Goal: Task Accomplishment & Management: Use online tool/utility

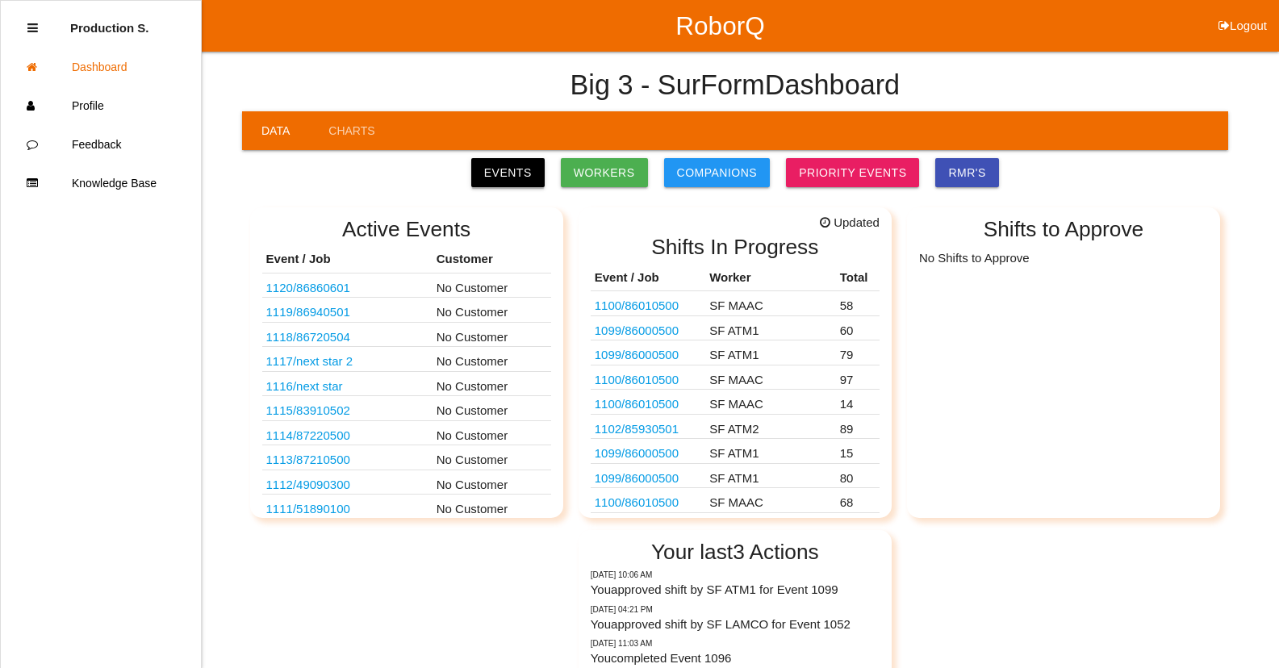
click at [513, 173] on link "Events" at bounding box center [507, 172] width 73 height 29
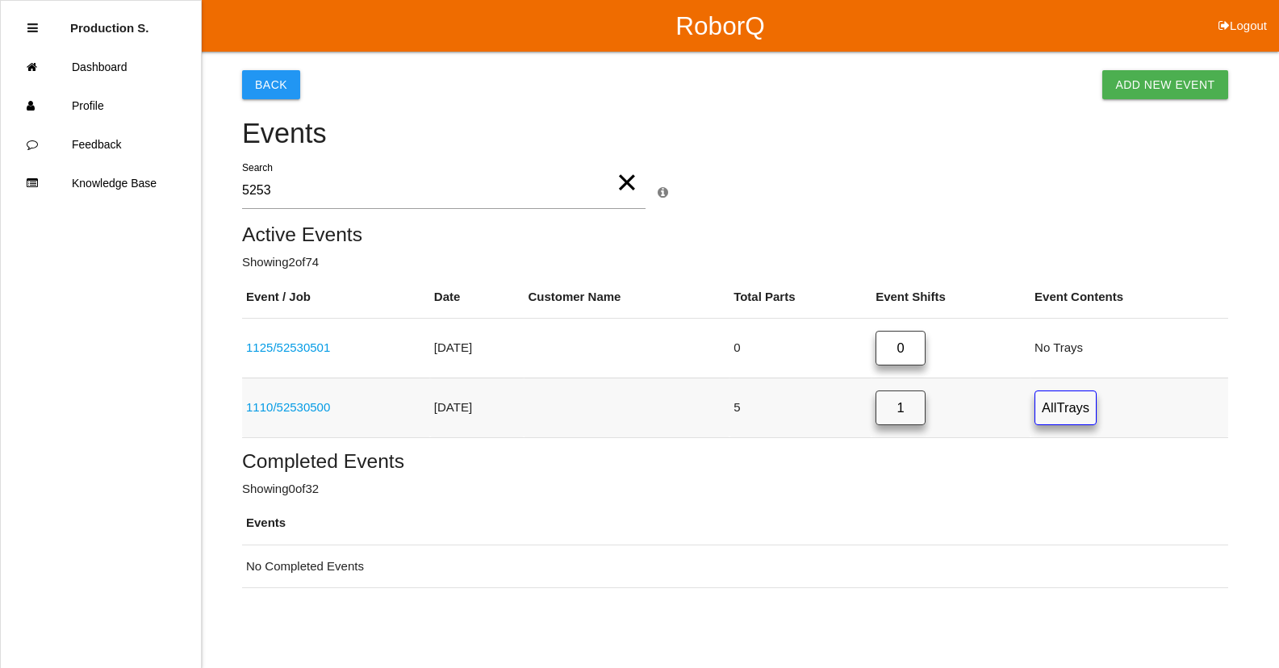
type input "5253"
click at [309, 408] on link "1110 / 52530500" at bounding box center [288, 407] width 84 height 14
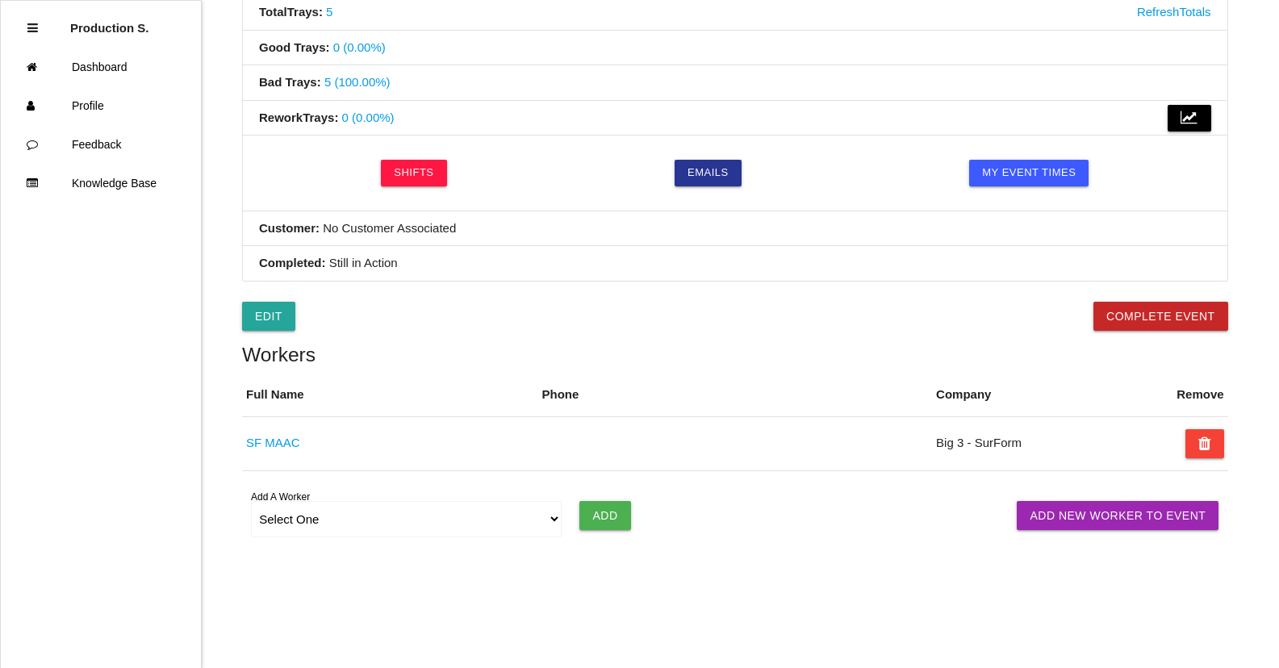
scroll to position [594, 0]
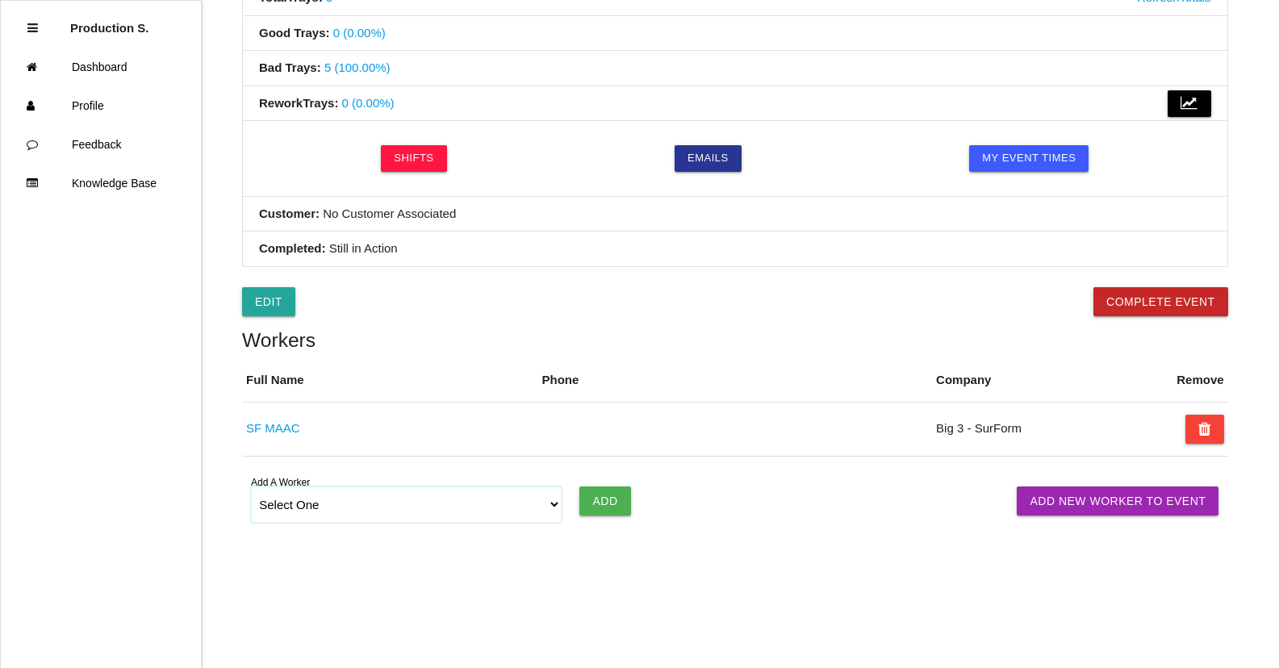
click at [554, 513] on select "Select One [PERSON_NAME] [PERSON_NAME] SF LAMCO SF ATM1 SF ATM2 SF MAAC" at bounding box center [406, 505] width 311 height 36
select select "6781344fb24b65000ec8f095"
click at [251, 487] on select "Select One [PERSON_NAME] [PERSON_NAME] SF LAMCO SF ATM1 SF ATM2 SF MAAC" at bounding box center [406, 505] width 311 height 36
click at [619, 504] on input "Add" at bounding box center [604, 501] width 51 height 29
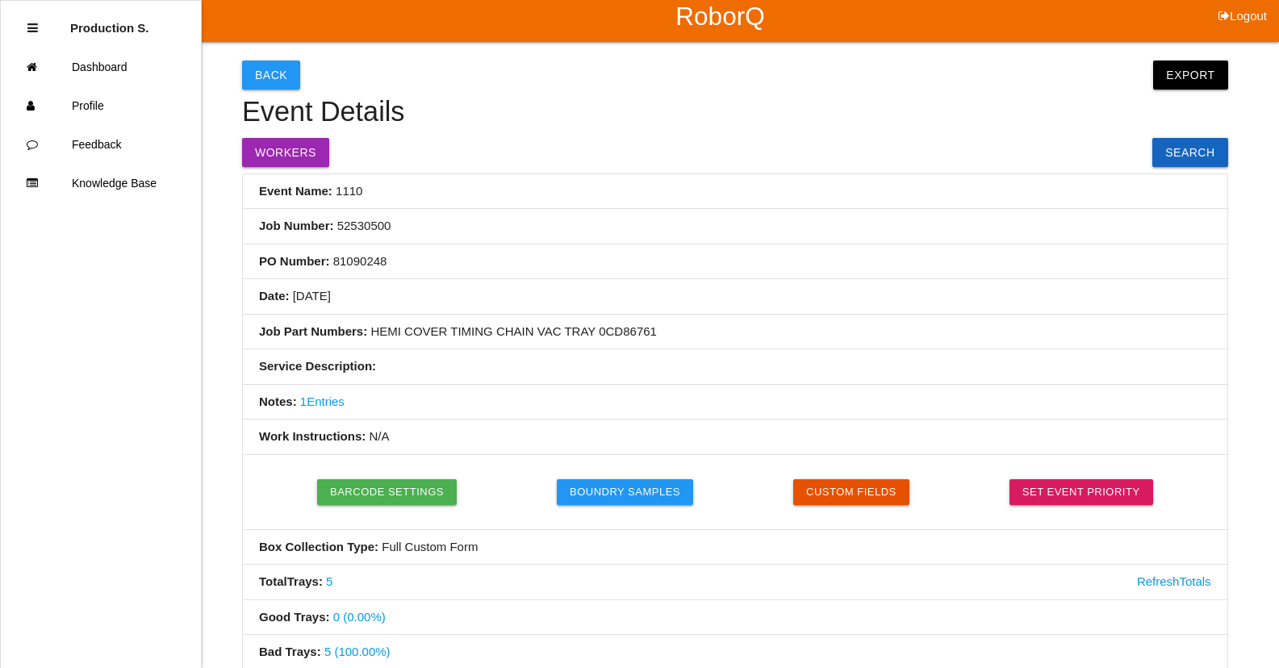
scroll to position [0, 0]
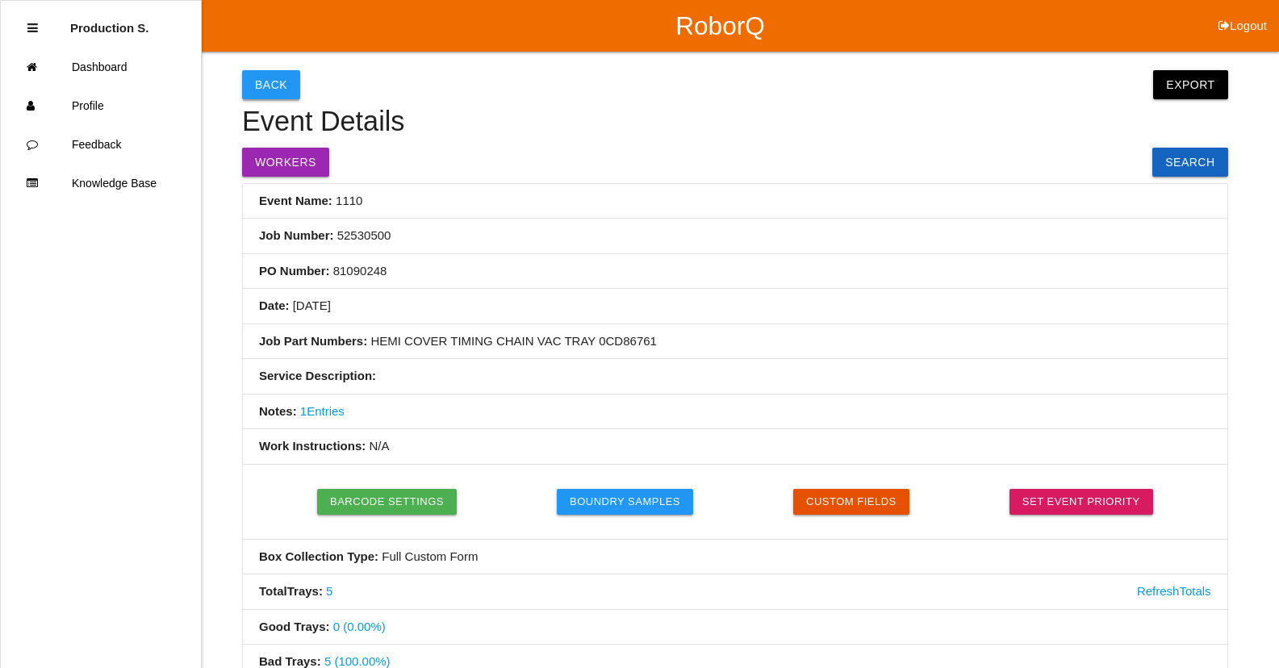
click at [272, 85] on button "Back" at bounding box center [271, 84] width 58 height 29
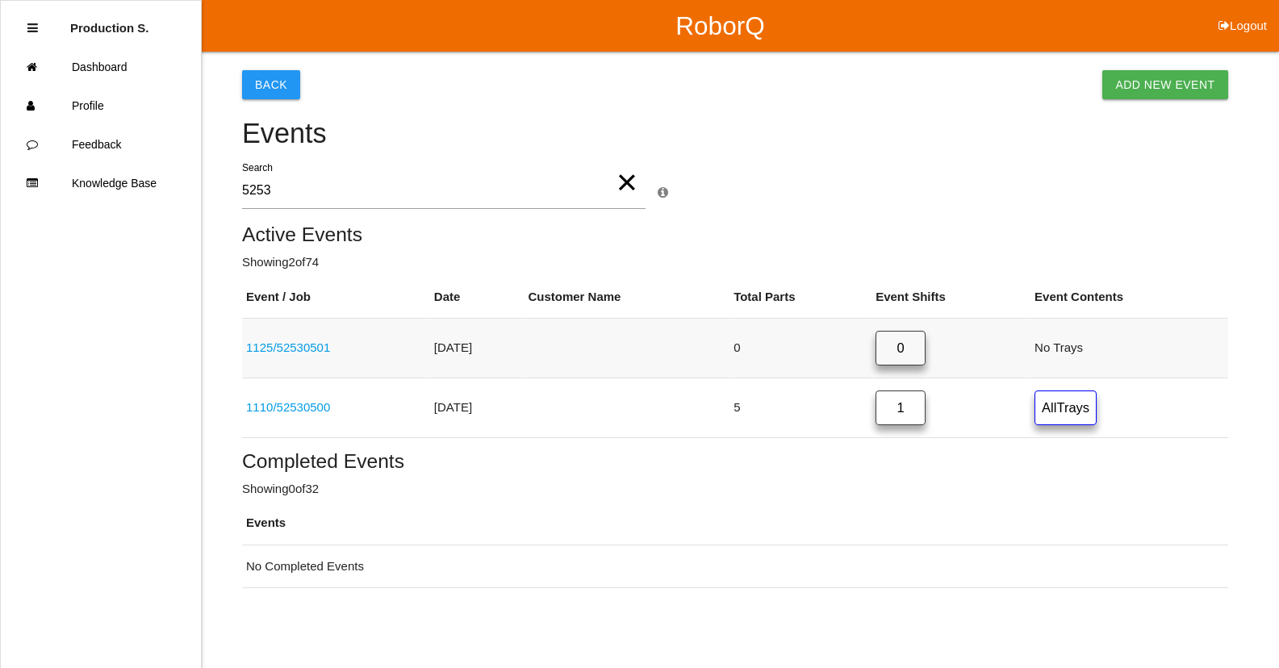
type input "5253"
click at [315, 352] on link "1125 / 52530501" at bounding box center [288, 348] width 84 height 14
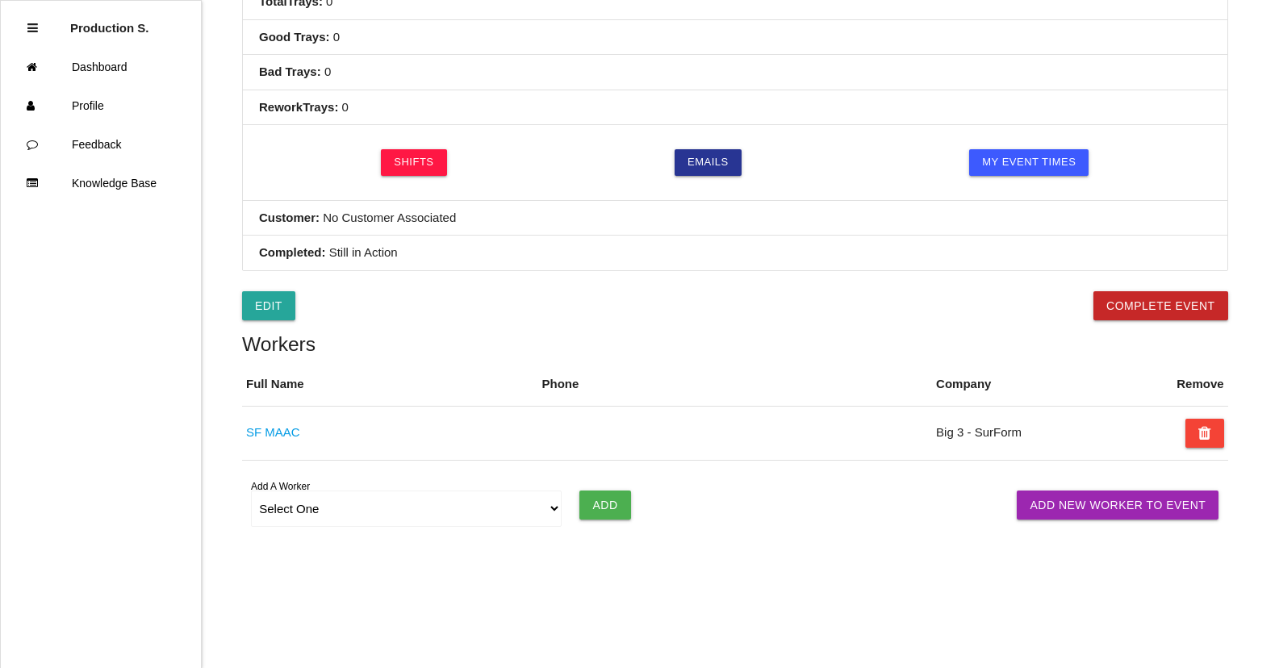
scroll to position [594, 0]
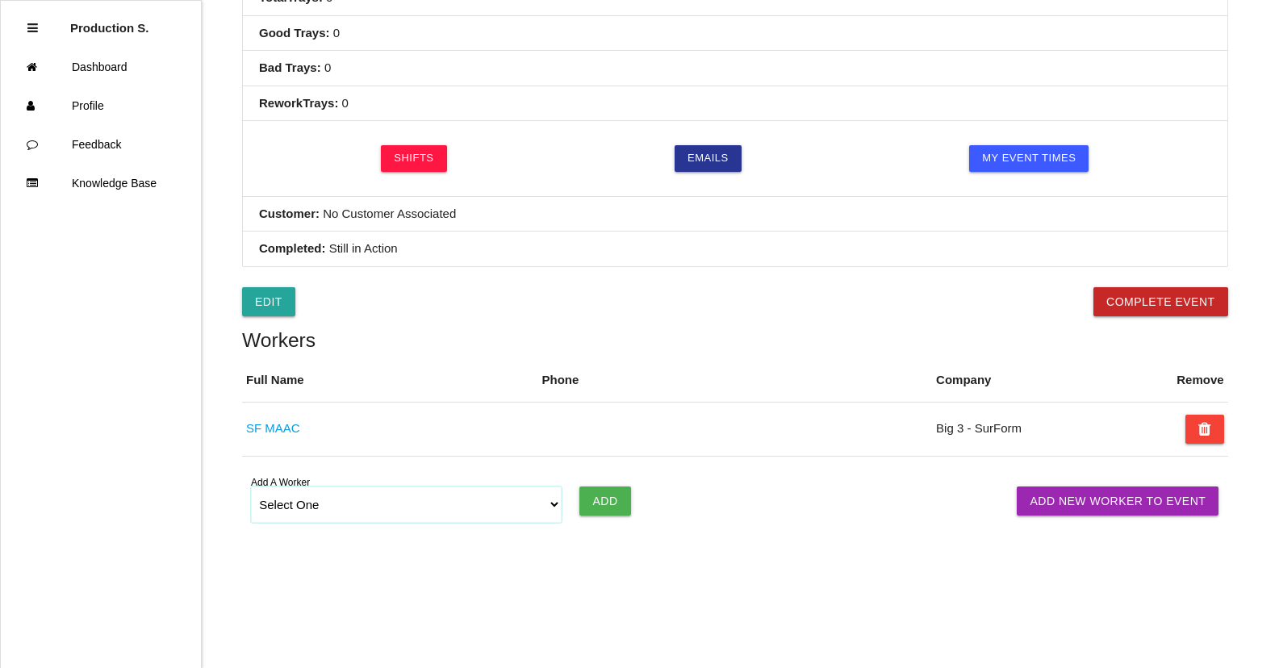
click at [554, 506] on select "Select One [PERSON_NAME] [PERSON_NAME] SF LAMCO SF ATM1 SF ATM2 SF MAAC" at bounding box center [406, 505] width 311 height 36
select select "6781344fb24b65000ec8f095"
click at [251, 487] on select "Select One [PERSON_NAME] [PERSON_NAME] SF LAMCO SF ATM1 SF ATM2 SF MAAC" at bounding box center [406, 505] width 311 height 36
click at [611, 507] on input "Add" at bounding box center [604, 501] width 51 height 29
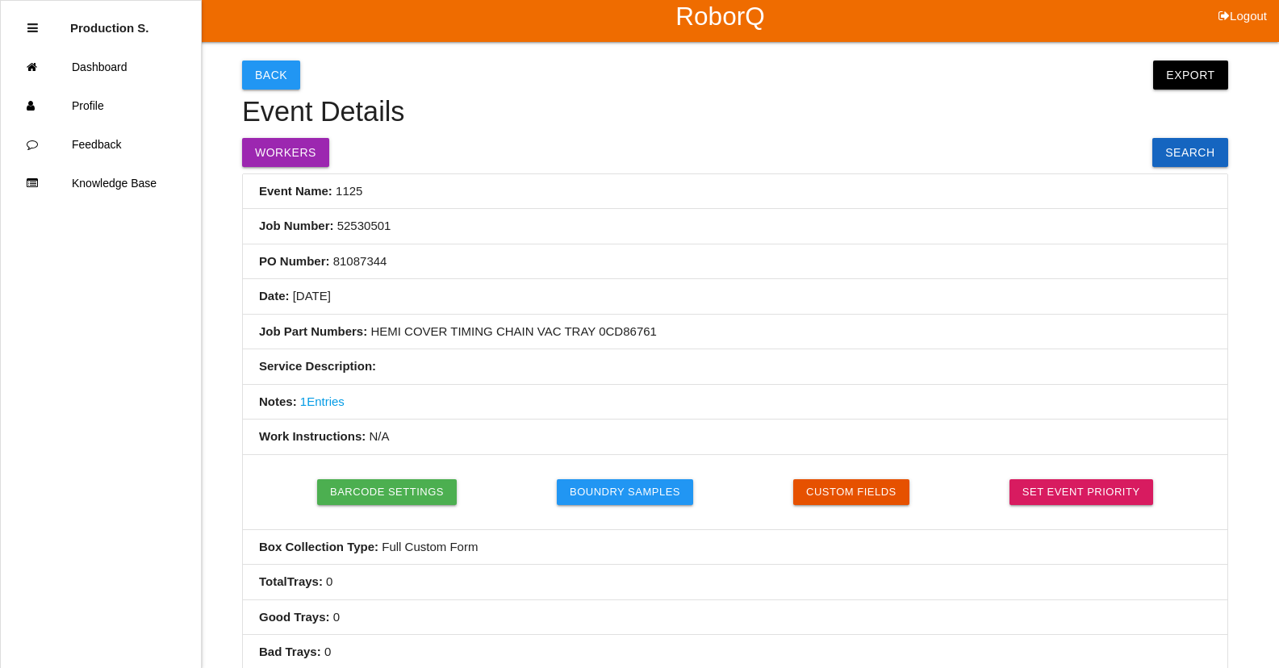
scroll to position [0, 0]
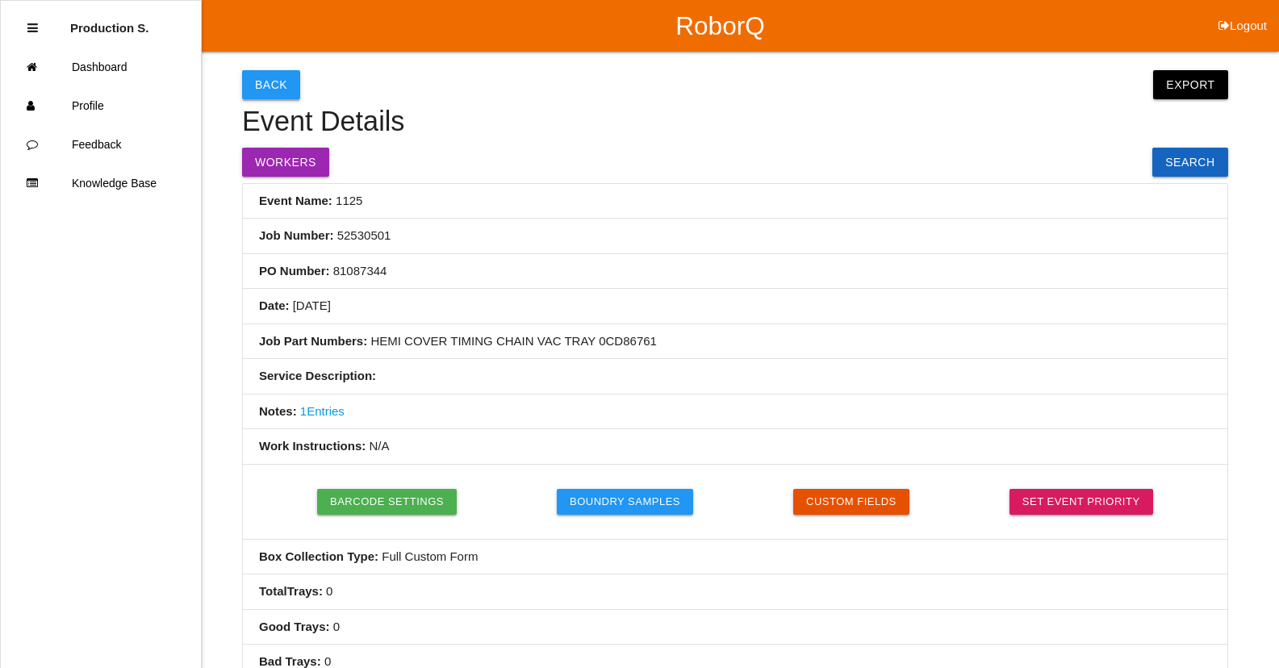
click at [291, 82] on button "Back" at bounding box center [271, 84] width 58 height 29
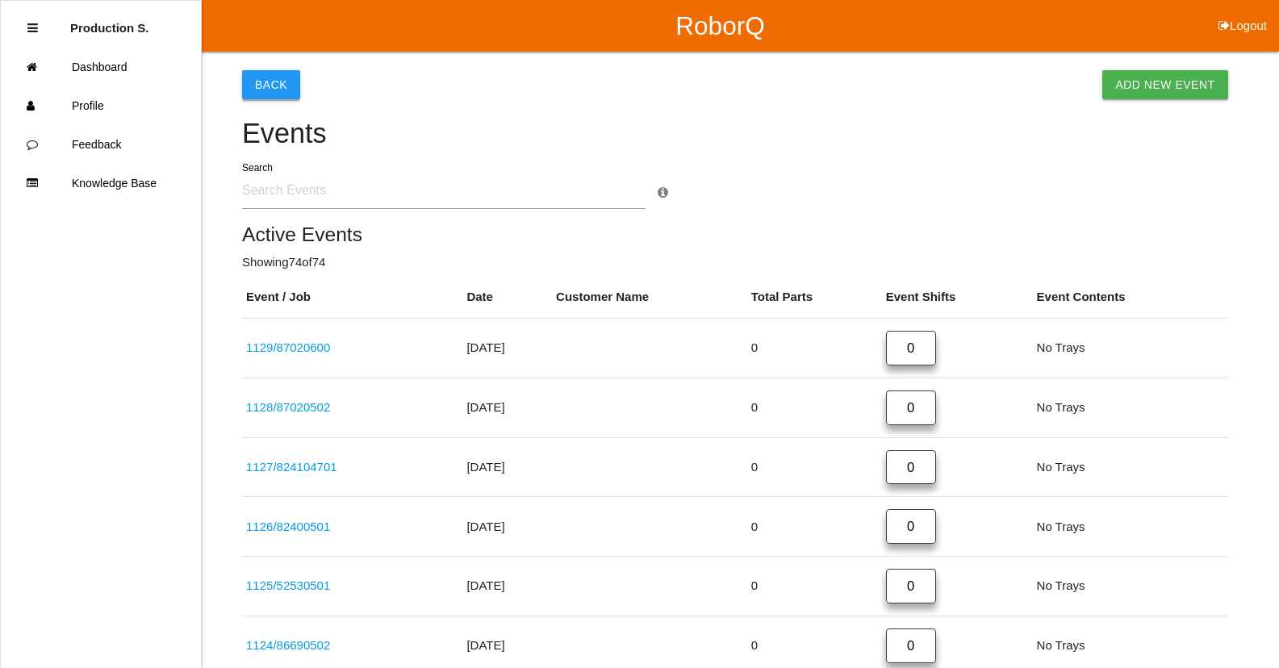
click at [286, 95] on button "Back" at bounding box center [271, 84] width 58 height 29
